Goal: Information Seeking & Learning: Learn about a topic

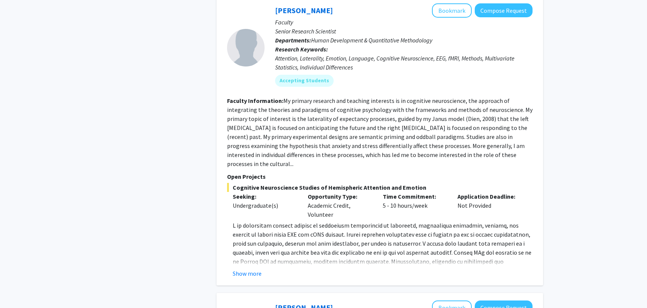
scroll to position [1765, 0]
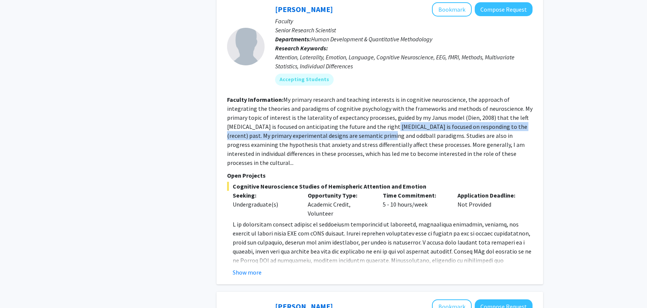
drag, startPoint x: 350, startPoint y: 113, endPoint x: 357, endPoint y: 112, distance: 6.8
click at [357, 112] on section "Faculty Information: My primary research and teaching interests is in cognitive…" at bounding box center [379, 131] width 305 height 72
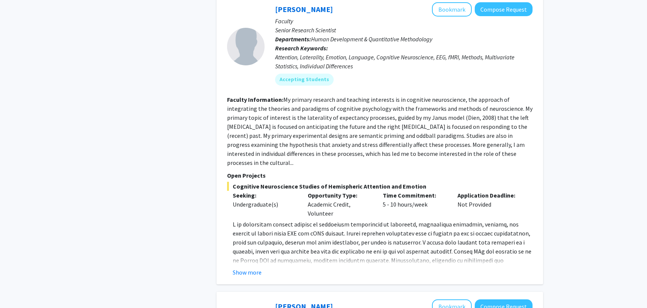
click at [356, 122] on section "Faculty Information: My primary research and teaching interests is in cognitive…" at bounding box center [379, 131] width 305 height 72
click at [244, 268] on button "Show more" at bounding box center [247, 272] width 29 height 9
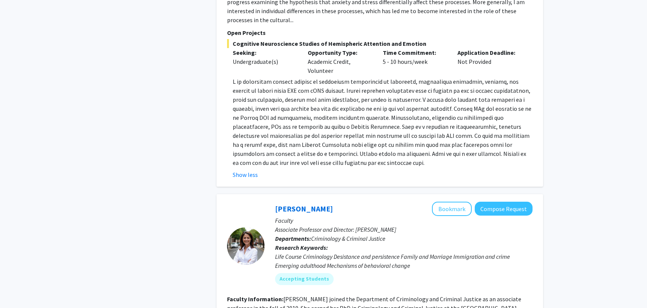
scroll to position [1910, 0]
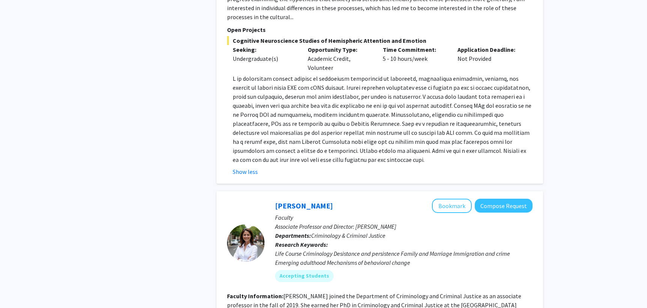
drag, startPoint x: 274, startPoint y: 74, endPoint x: 344, endPoint y: 68, distance: 70.4
click at [344, 74] on p at bounding box center [383, 119] width 300 height 90
drag, startPoint x: 397, startPoint y: 70, endPoint x: 375, endPoint y: 72, distance: 21.8
click at [375, 74] on p at bounding box center [383, 119] width 300 height 90
click at [374, 74] on p at bounding box center [383, 119] width 300 height 90
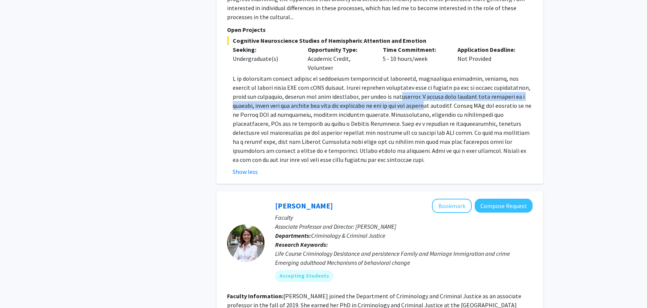
drag, startPoint x: 374, startPoint y: 73, endPoint x: 407, endPoint y: 78, distance: 33.1
click at [408, 78] on p at bounding box center [383, 119] width 300 height 90
click at [407, 78] on p at bounding box center [383, 119] width 300 height 90
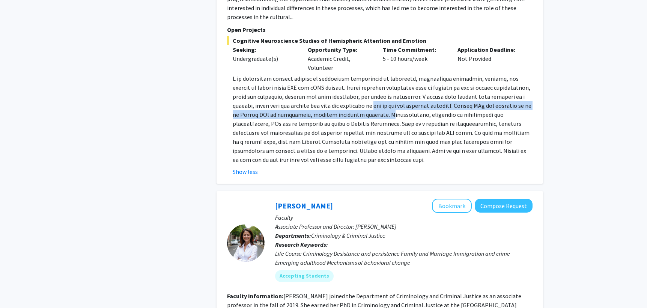
drag, startPoint x: 354, startPoint y: 80, endPoint x: 364, endPoint y: 84, distance: 11.6
click at [364, 84] on p at bounding box center [383, 119] width 300 height 90
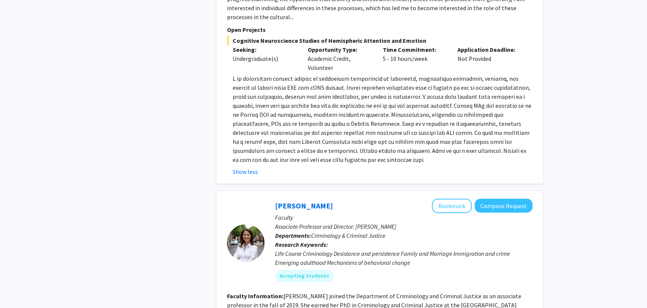
click at [322, 96] on p at bounding box center [383, 119] width 300 height 90
drag, startPoint x: 316, startPoint y: 105, endPoint x: 364, endPoint y: 107, distance: 48.4
click at [364, 107] on p at bounding box center [383, 119] width 300 height 90
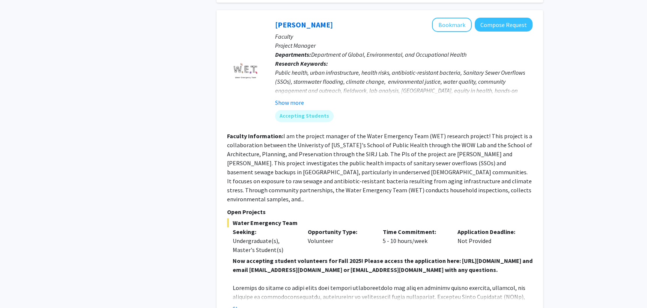
scroll to position [2736, 0]
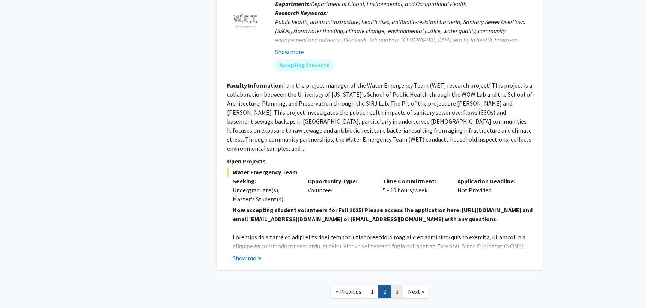
click at [400, 285] on link "3" at bounding box center [397, 291] width 13 height 13
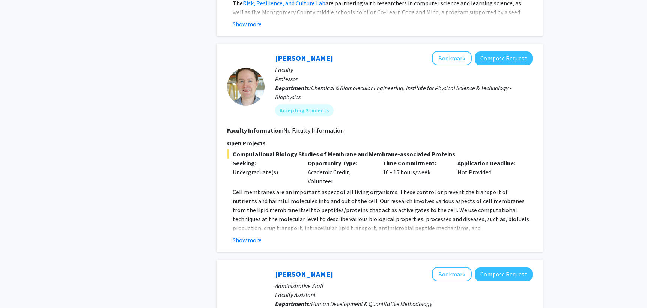
scroll to position [488, 0]
click at [259, 232] on fg-read-more "Cell membranes are an important aspect of all living organisms. These control o…" at bounding box center [379, 215] width 305 height 57
click at [250, 241] on button "Show more" at bounding box center [247, 239] width 29 height 9
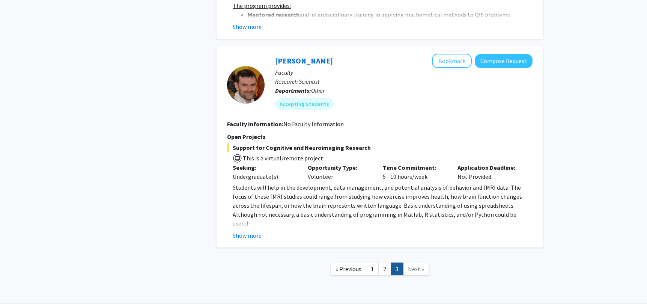
scroll to position [1171, 0]
click at [249, 232] on button "Show more" at bounding box center [247, 236] width 29 height 9
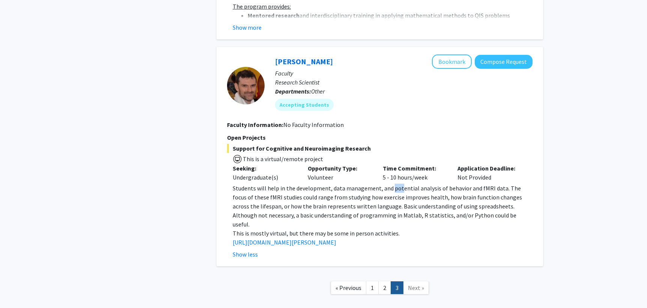
drag, startPoint x: 390, startPoint y: 182, endPoint x: 397, endPoint y: 178, distance: 8.2
click at [398, 184] on span "Students will help in the development, data management, and potential analysis …" at bounding box center [377, 206] width 289 height 44
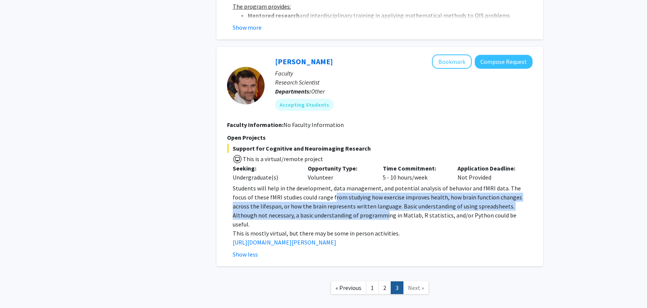
drag, startPoint x: 311, startPoint y: 187, endPoint x: 350, endPoint y: 202, distance: 42.2
click at [350, 202] on span "Students will help in the development, data management, and potential analysis …" at bounding box center [377, 206] width 289 height 44
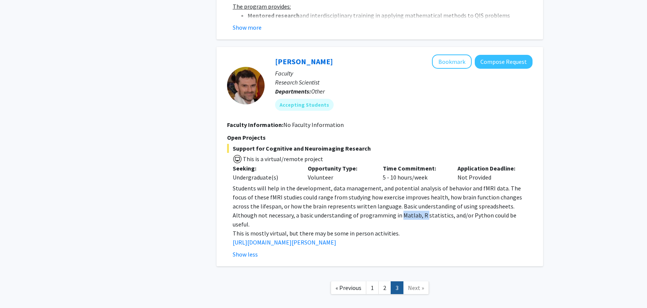
drag, startPoint x: 364, startPoint y: 202, endPoint x: 390, endPoint y: 210, distance: 26.2
click at [389, 210] on p "Students will help in the development, data management, and potential analysis …" at bounding box center [383, 205] width 300 height 45
click at [390, 210] on p "Students will help in the development, data management, and potential analysis …" at bounding box center [383, 205] width 300 height 45
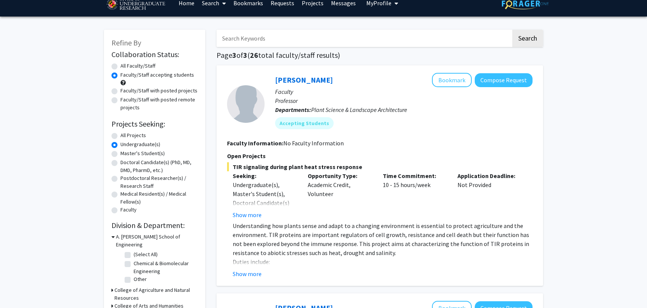
scroll to position [0, 0]
